Goal: Task Accomplishment & Management: Use online tool/utility

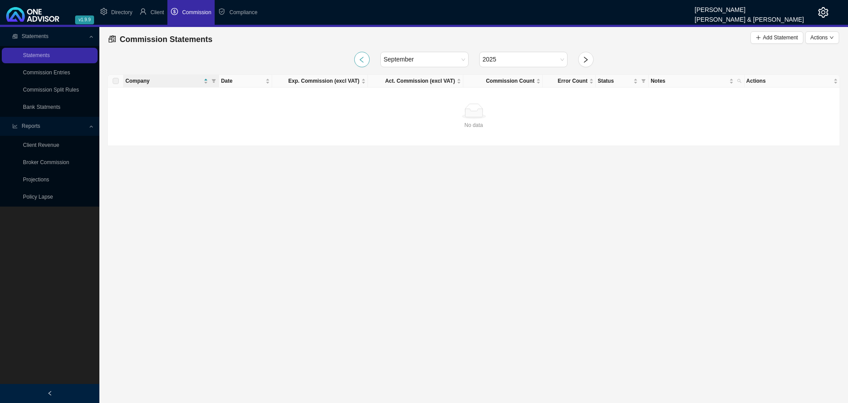
click at [362, 57] on icon "left" at bounding box center [362, 60] width 4 height 6
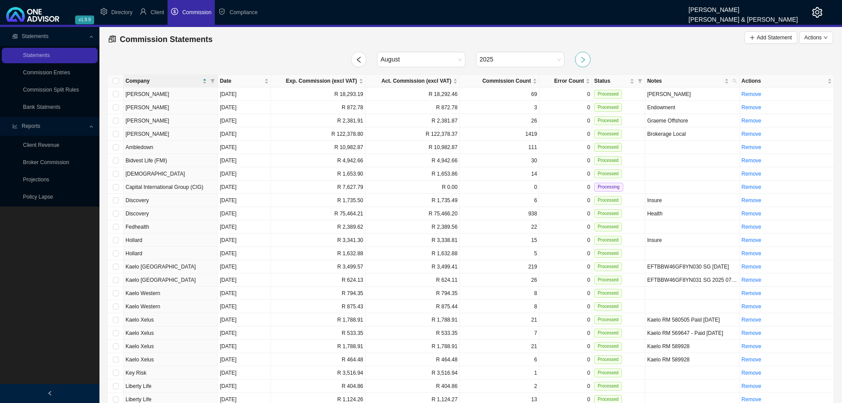
click at [583, 59] on icon "right" at bounding box center [582, 59] width 7 height 7
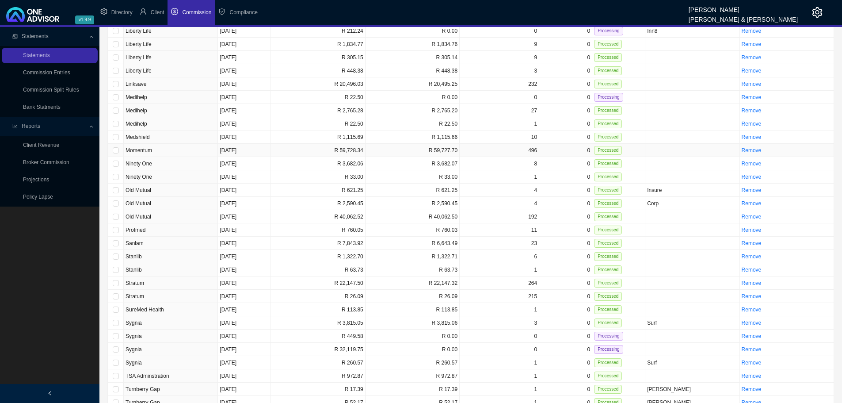
scroll to position [417, 0]
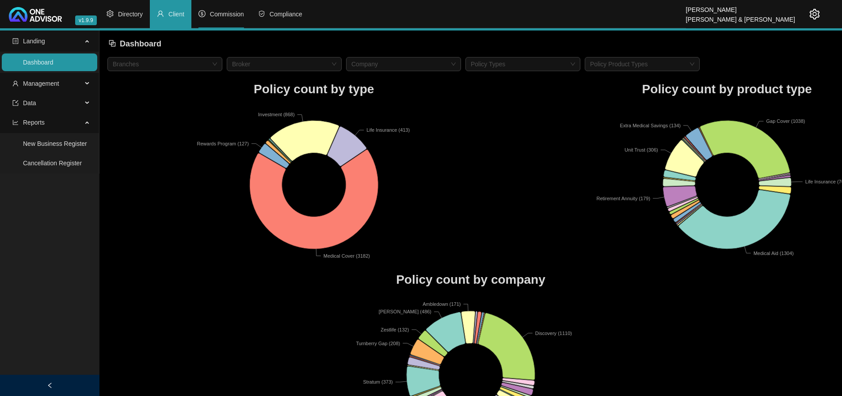
click at [221, 11] on span "Commission" at bounding box center [227, 14] width 34 height 7
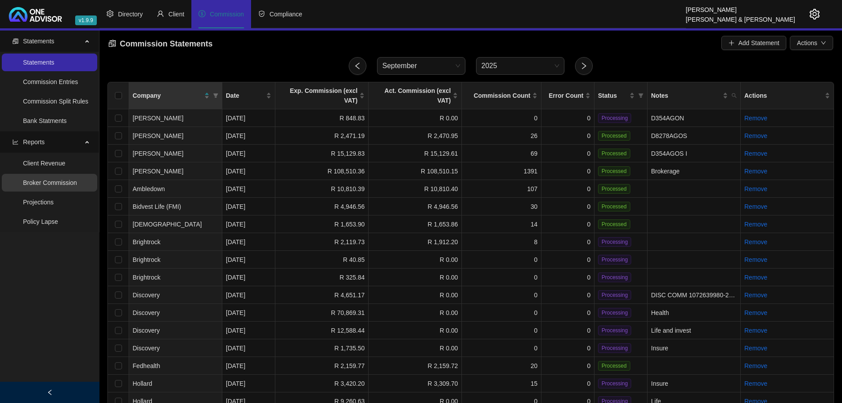
click at [49, 179] on link "Broker Commission" at bounding box center [50, 182] width 54 height 7
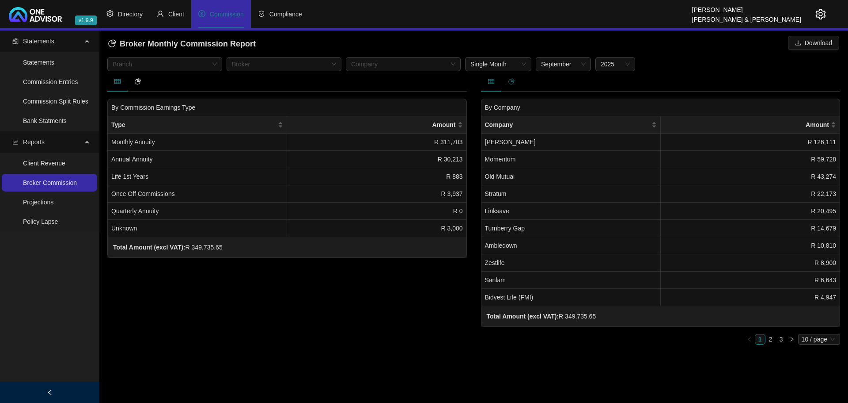
click at [513, 82] on icon "pie-chart" at bounding box center [512, 81] width 6 height 6
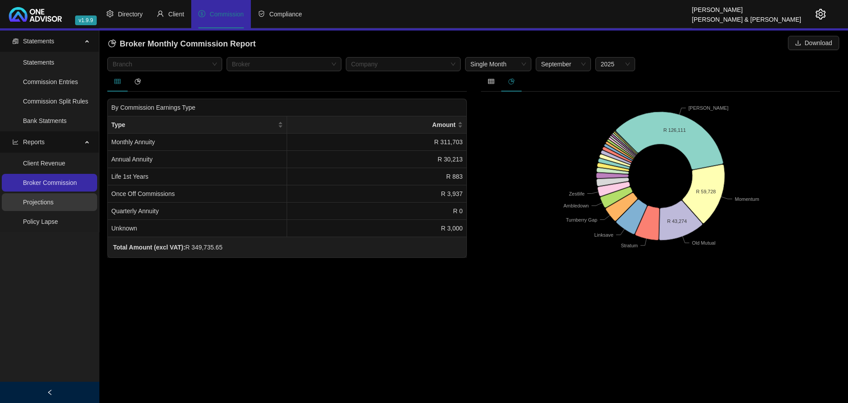
click at [52, 199] on link "Projections" at bounding box center [38, 201] width 30 height 7
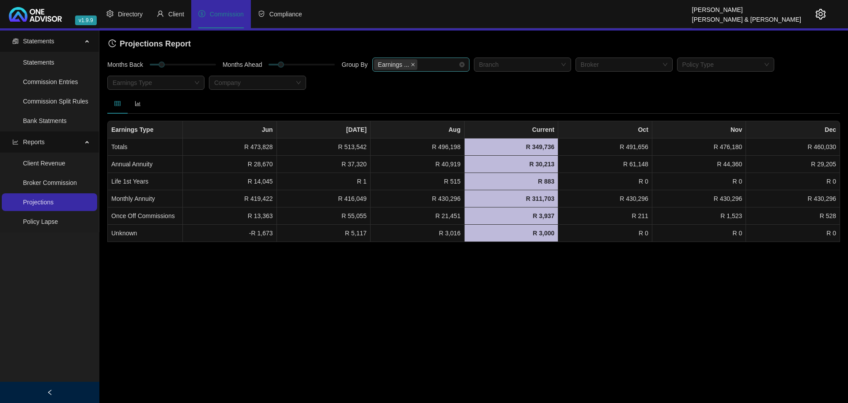
click at [411, 63] on icon "close" at bounding box center [413, 64] width 4 height 4
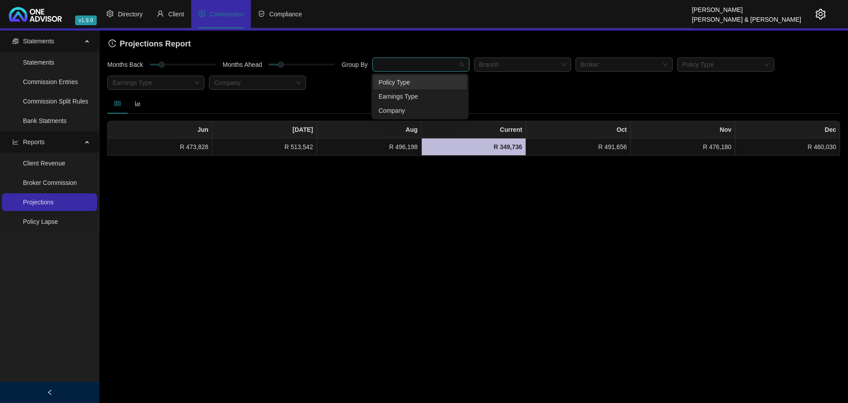
click at [409, 65] on div at bounding box center [416, 64] width 84 height 7
click at [400, 110] on div "Company" at bounding box center [420, 111] width 83 height 10
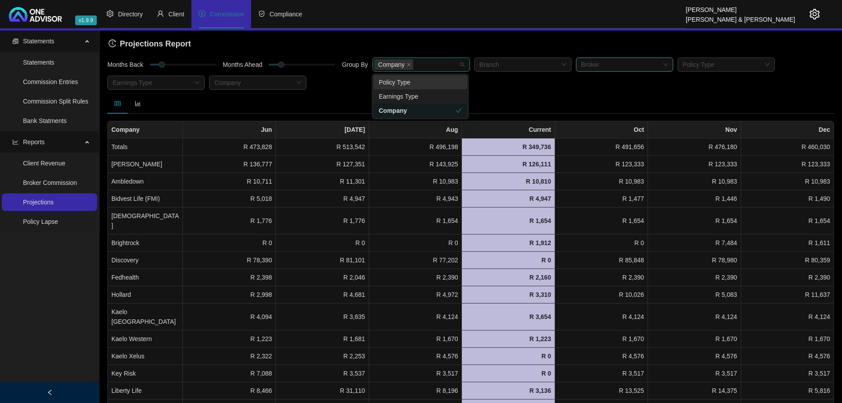
click at [619, 63] on div at bounding box center [620, 64] width 84 height 7
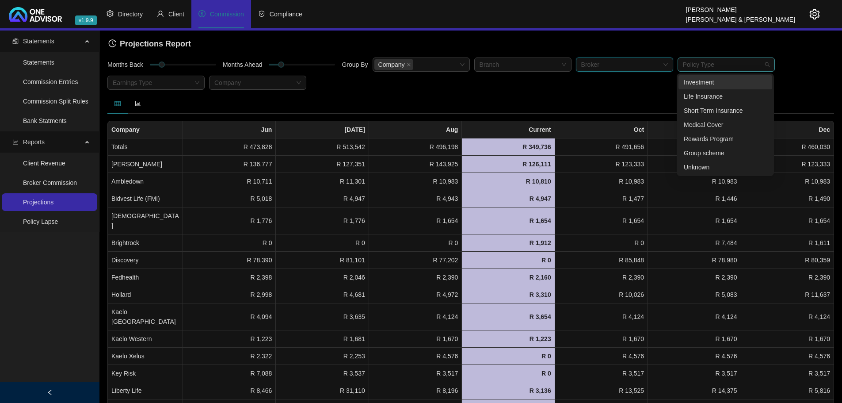
click at [721, 62] on div at bounding box center [721, 64] width 84 height 7
click at [702, 82] on div "Investment" at bounding box center [725, 82] width 83 height 10
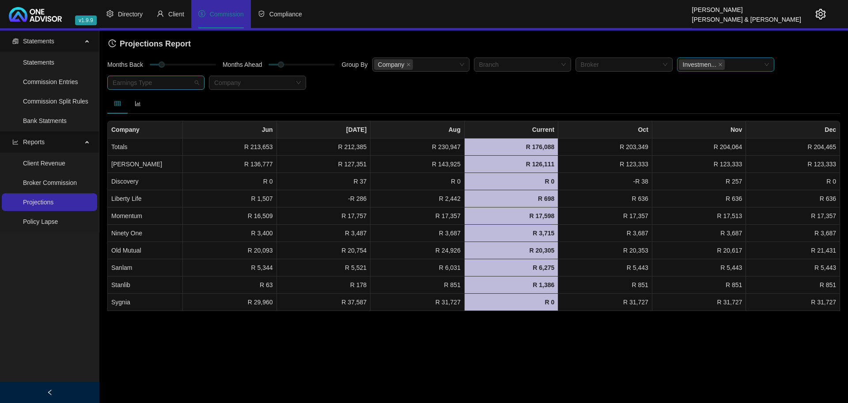
click at [171, 81] on div at bounding box center [151, 83] width 84 height 7
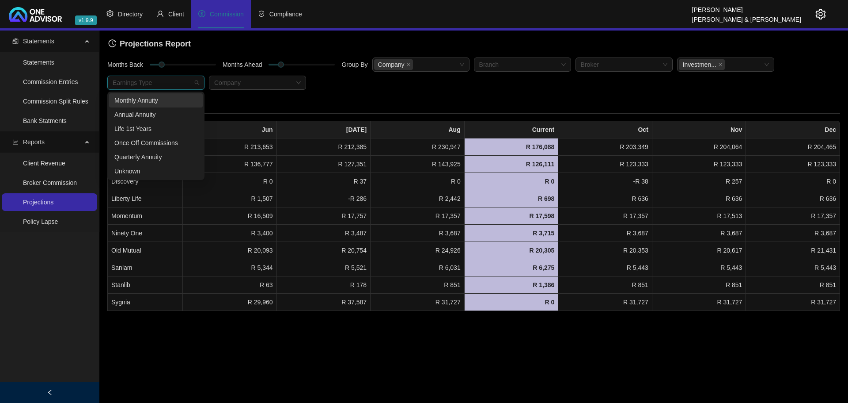
click at [159, 99] on div "Monthly Annuity" at bounding box center [155, 100] width 83 height 10
click at [549, 65] on div at bounding box center [518, 64] width 84 height 7
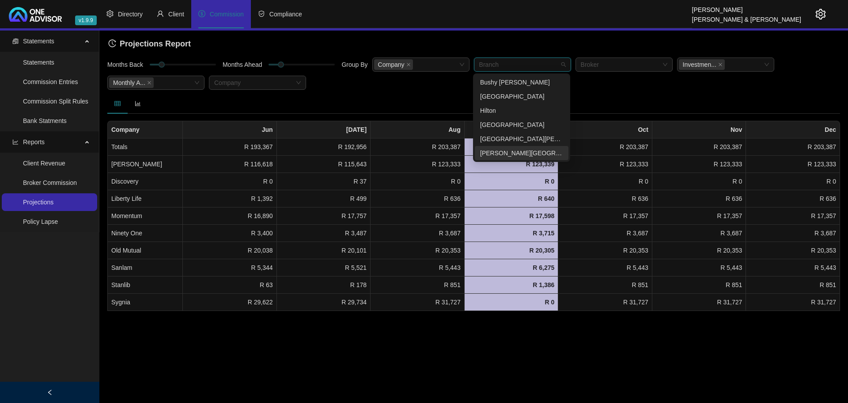
click at [496, 152] on div "[PERSON_NAME][GEOGRAPHIC_DATA]" at bounding box center [521, 153] width 83 height 10
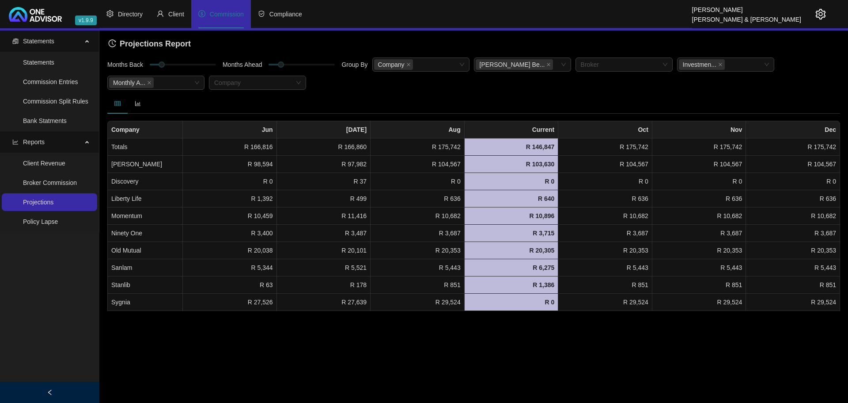
click at [403, 90] on div "Months Back Months Ahead Group By Company [PERSON_NAME] Be... Broker Investmen.…" at bounding box center [474, 75] width 738 height 36
click at [41, 59] on link "Statements" at bounding box center [38, 62] width 31 height 7
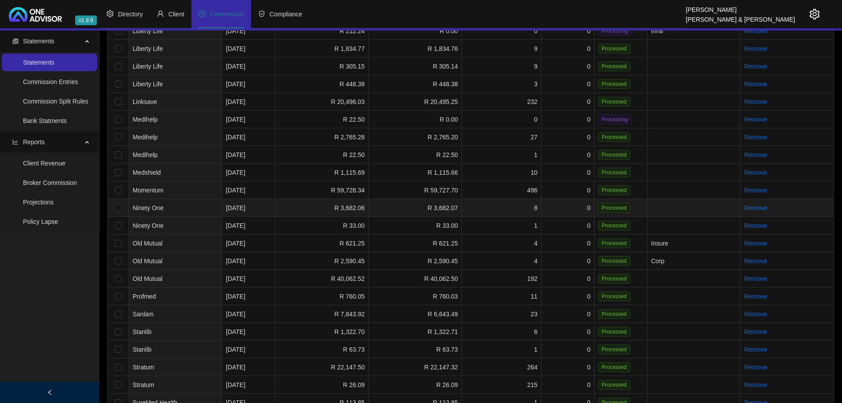
scroll to position [652, 0]
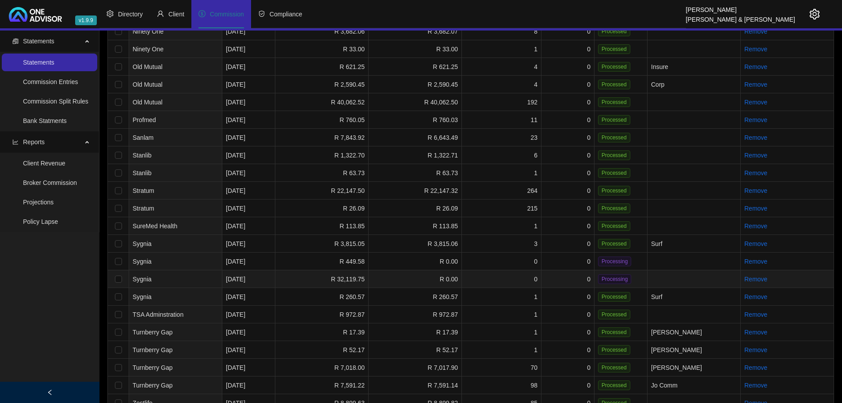
click at [394, 270] on td "R 0.00" at bounding box center [415, 279] width 93 height 18
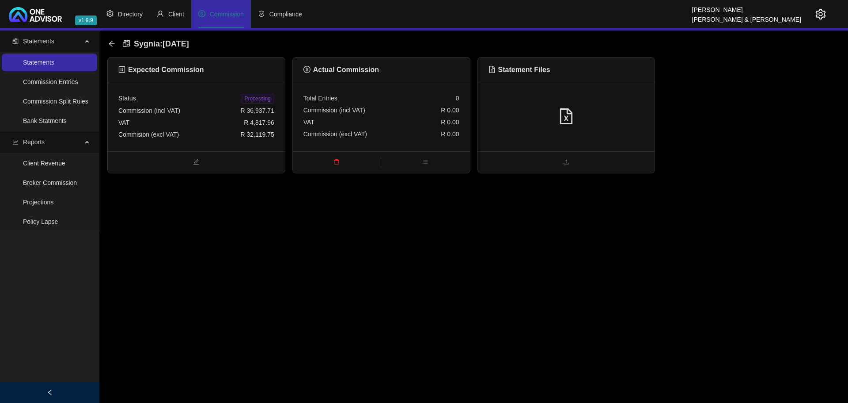
click at [511, 128] on div at bounding box center [566, 116] width 177 height 69
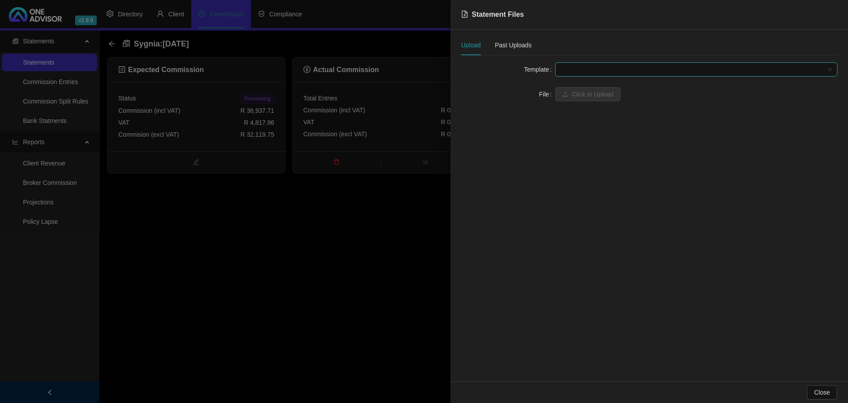
click at [574, 68] on span at bounding box center [697, 69] width 272 height 13
click at [595, 103] on div "Sygnia Advisor Fee" at bounding box center [697, 101] width 268 height 10
click at [586, 88] on button "Click to Upload" at bounding box center [587, 94] width 65 height 14
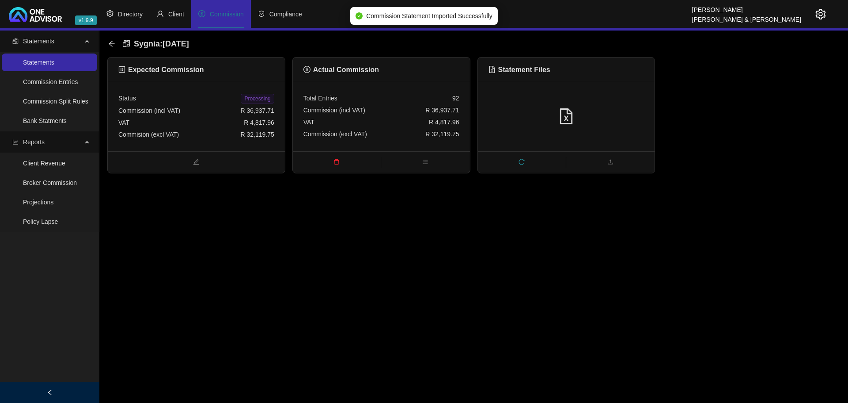
click at [253, 98] on span "Processing" at bounding box center [257, 99] width 33 height 10
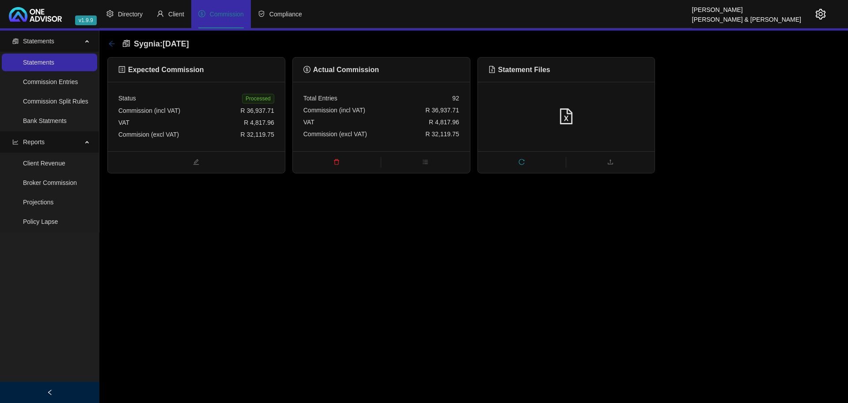
click at [110, 44] on icon "arrow-left" at bounding box center [112, 44] width 6 height 6
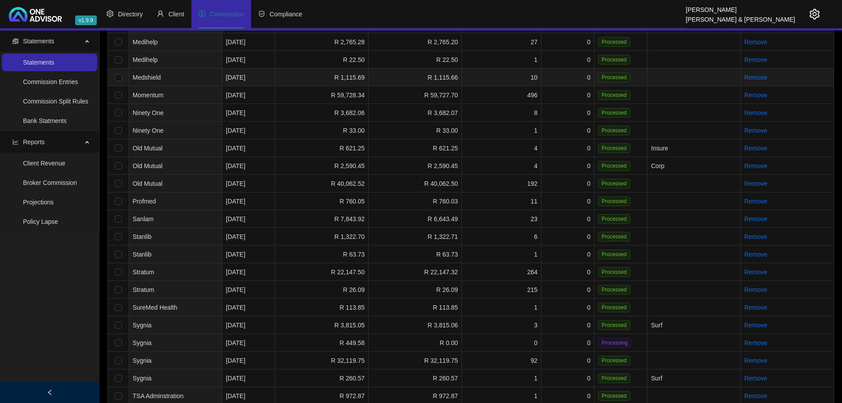
scroll to position [574, 0]
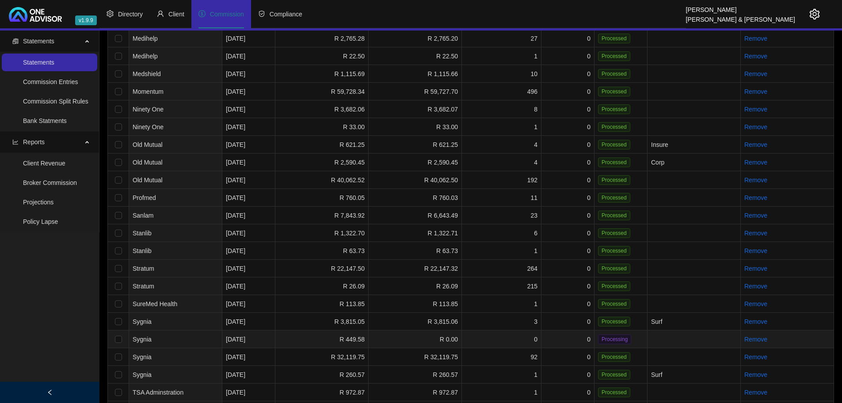
click at [297, 330] on td "R 449.58" at bounding box center [321, 339] width 93 height 18
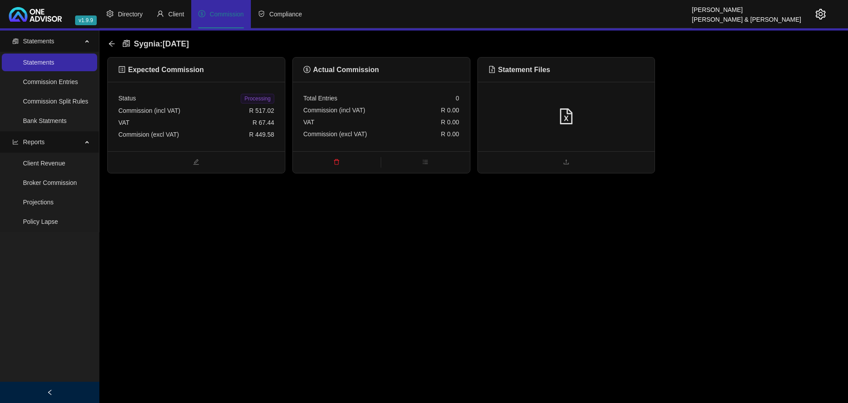
click at [551, 122] on div at bounding box center [567, 116] width 156 height 17
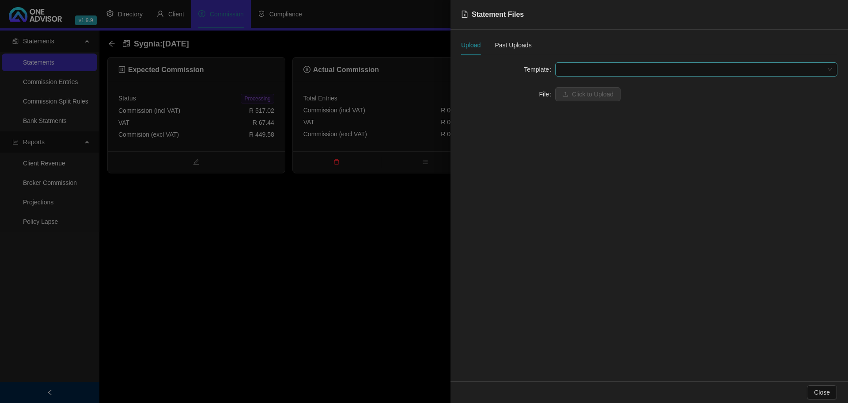
click at [585, 70] on span at bounding box center [697, 69] width 272 height 13
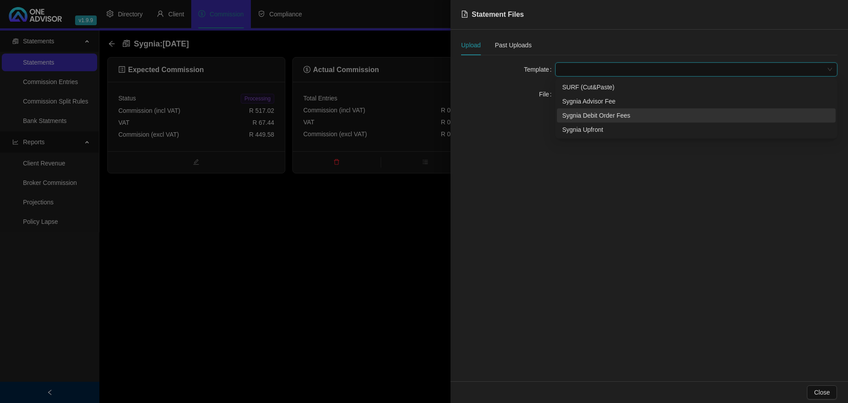
click at [596, 116] on div "Sygnia Debit Order Fees" at bounding box center [697, 115] width 268 height 10
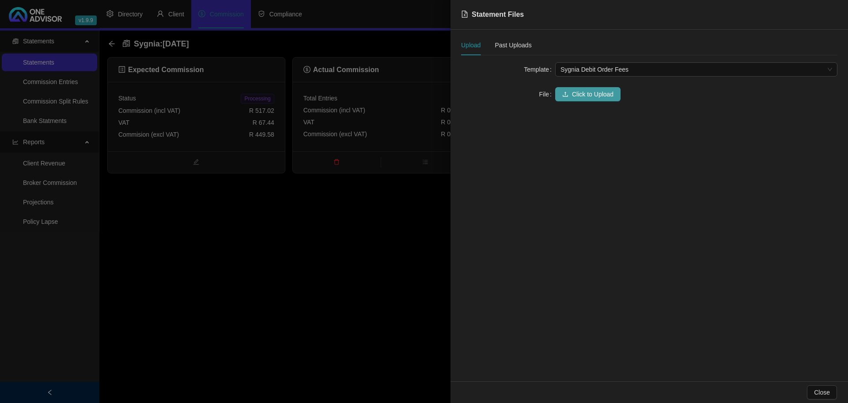
click at [580, 94] on span "Click to Upload" at bounding box center [593, 94] width 42 height 10
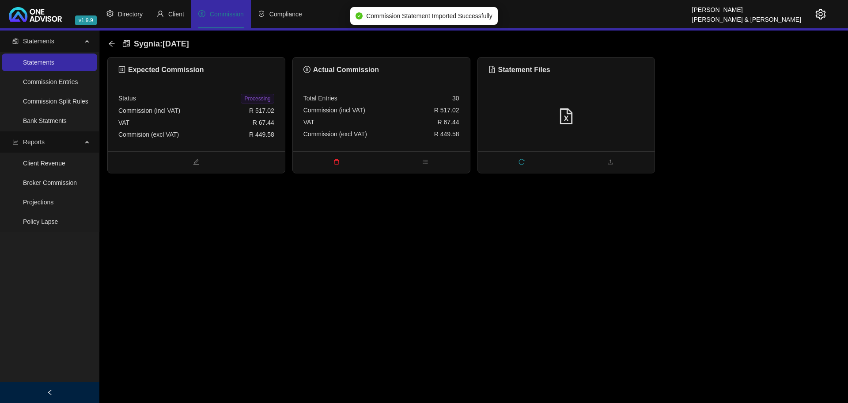
click at [251, 98] on span "Processing" at bounding box center [257, 99] width 33 height 10
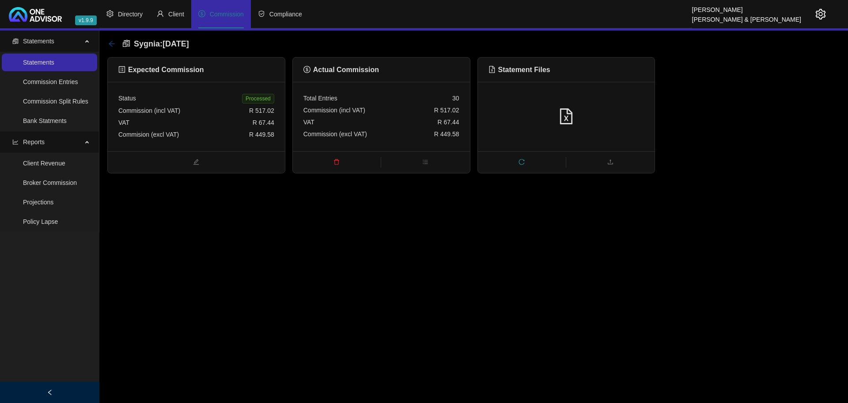
click at [113, 41] on icon "arrow-left" at bounding box center [111, 43] width 7 height 7
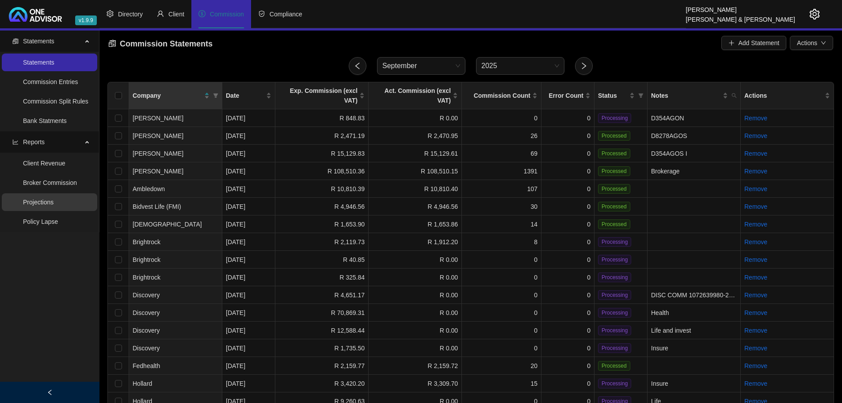
click at [46, 200] on link "Projections" at bounding box center [38, 201] width 30 height 7
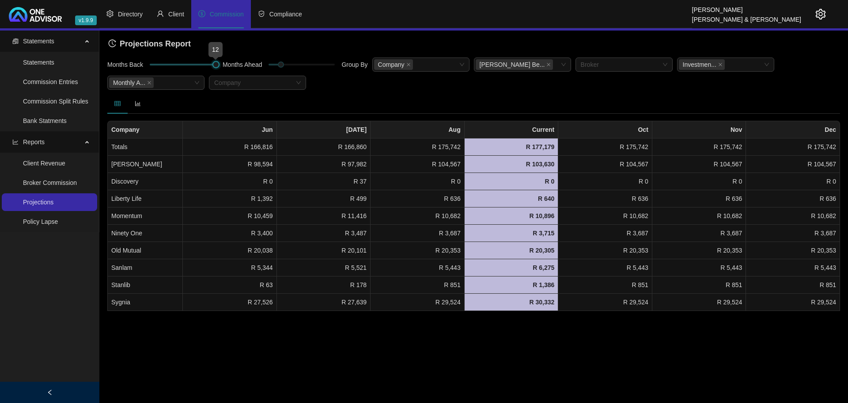
drag, startPoint x: 160, startPoint y: 63, endPoint x: 219, endPoint y: 67, distance: 58.4
click at [218, 67] on div at bounding box center [216, 64] width 4 height 4
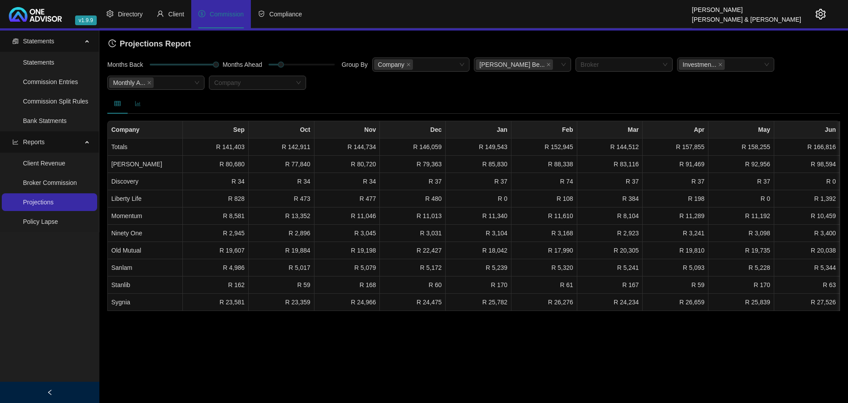
click at [137, 105] on icon "bar-chart" at bounding box center [138, 103] width 6 height 6
